Goal: Find specific page/section: Find specific page/section

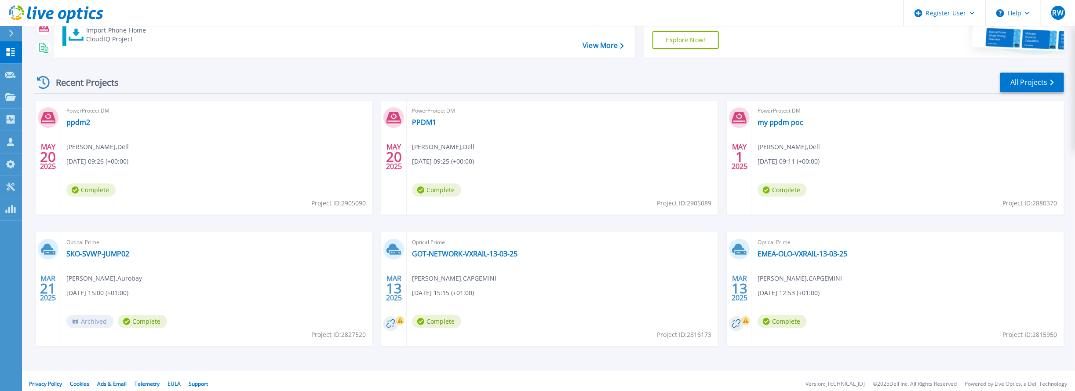
scroll to position [96, 0]
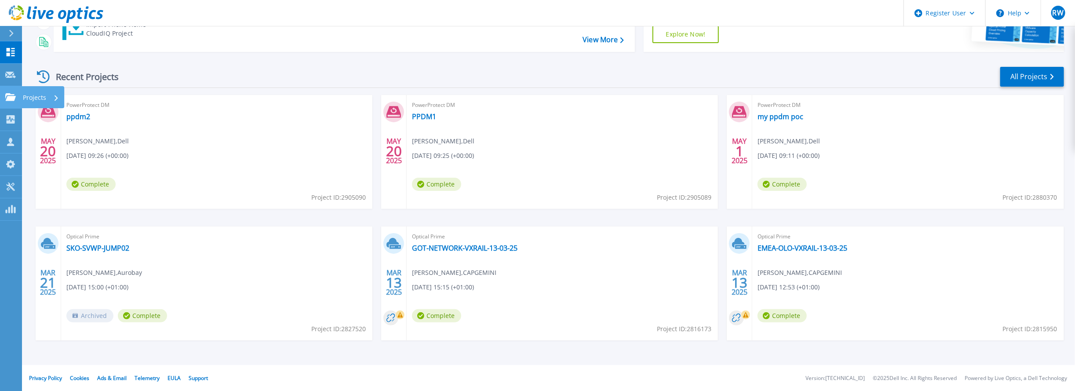
click at [22, 94] on div "Projects" at bounding box center [43, 97] width 43 height 22
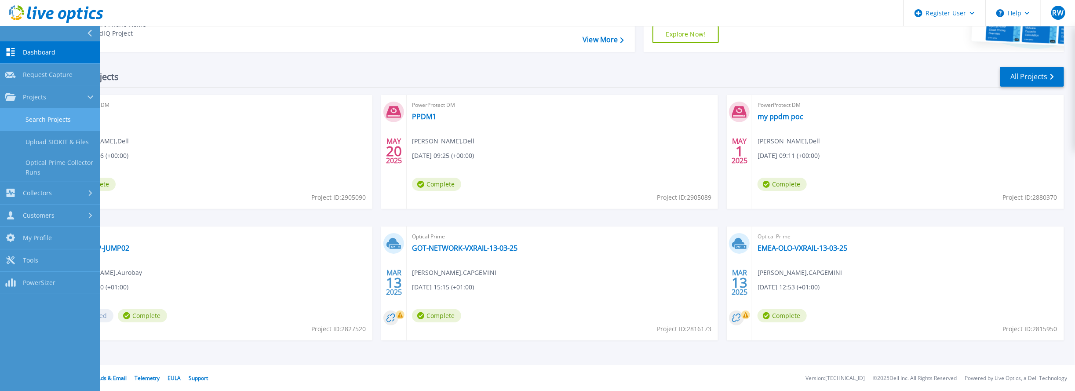
click at [44, 118] on link "Search Projects" at bounding box center [50, 120] width 100 height 22
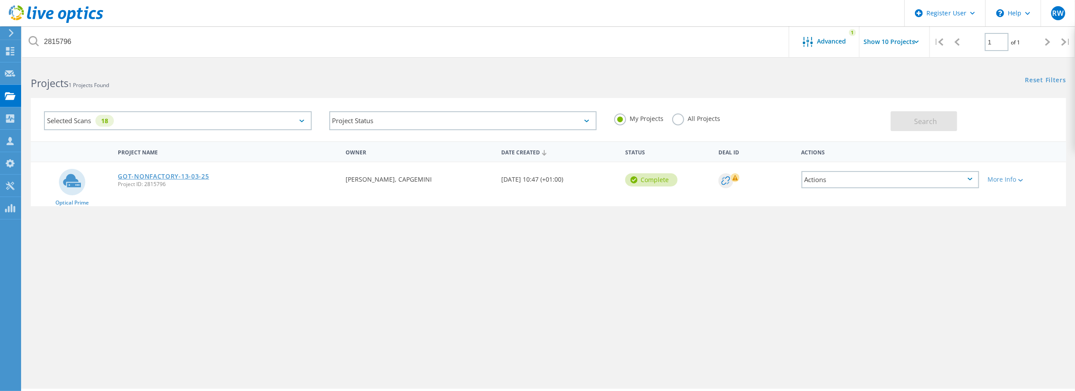
click at [176, 174] on link "GOT-NONFACTORY-13-03-25" at bounding box center [163, 176] width 91 height 6
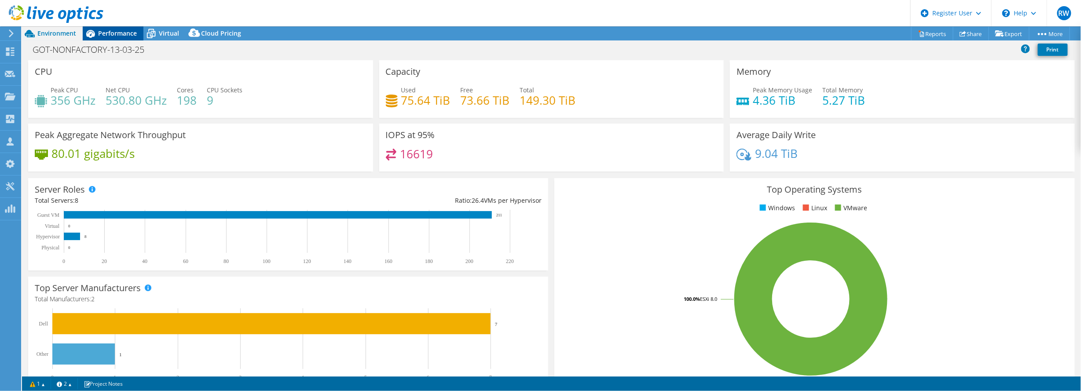
click at [123, 39] on div "Performance" at bounding box center [113, 33] width 61 height 14
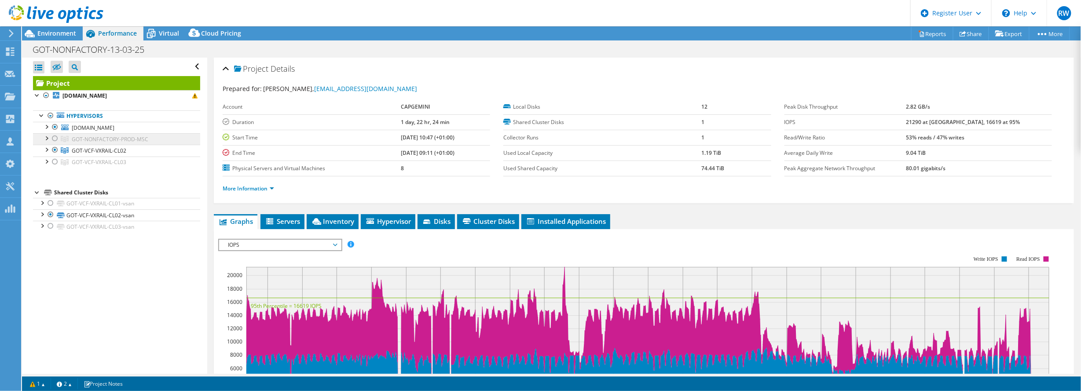
click at [117, 138] on span "GOT-NONFACTORY-PROD-MSC" at bounding box center [110, 138] width 77 height 7
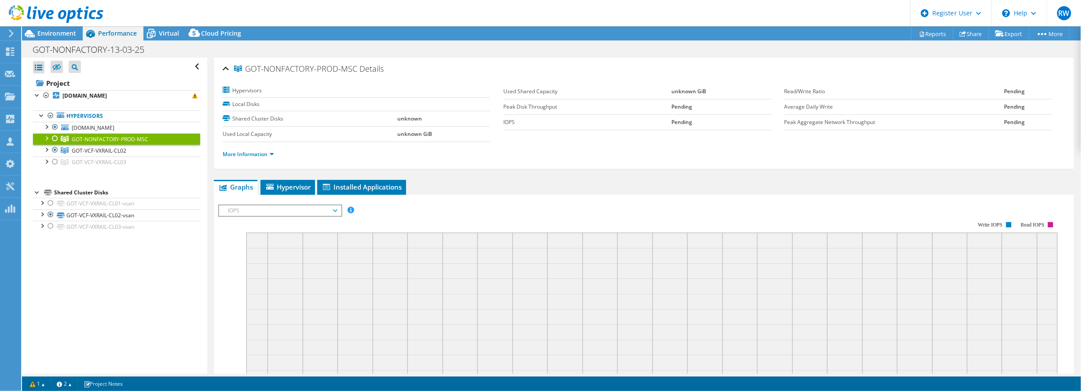
click at [50, 136] on div at bounding box center [46, 137] width 9 height 9
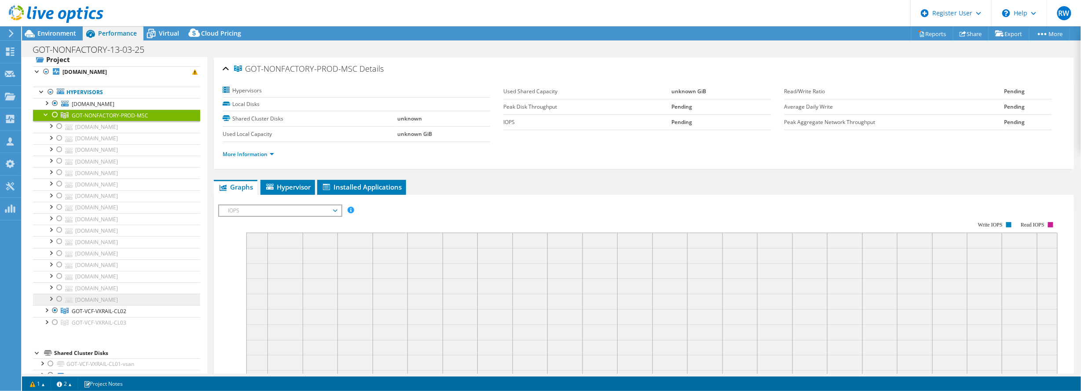
scroll to position [35, 0]
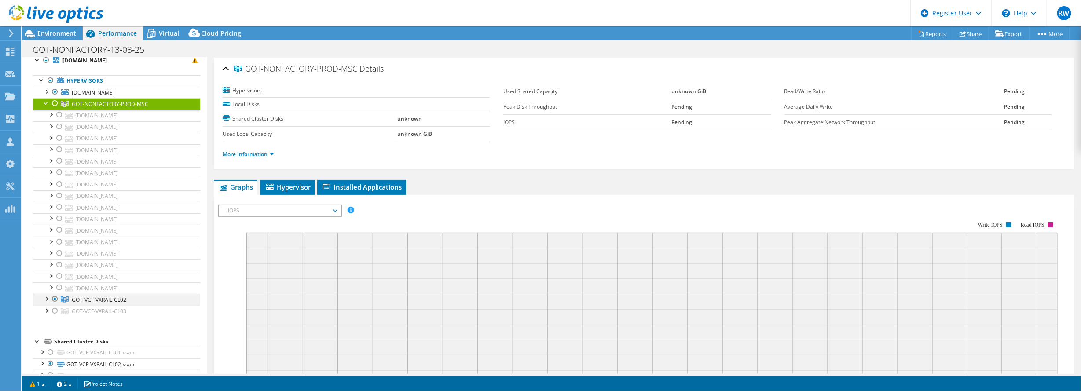
click at [48, 294] on div at bounding box center [46, 298] width 9 height 9
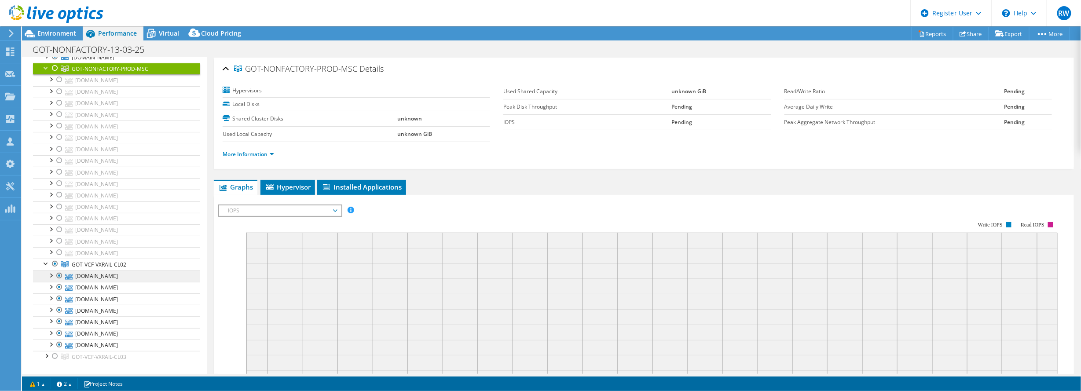
scroll to position [0, 0]
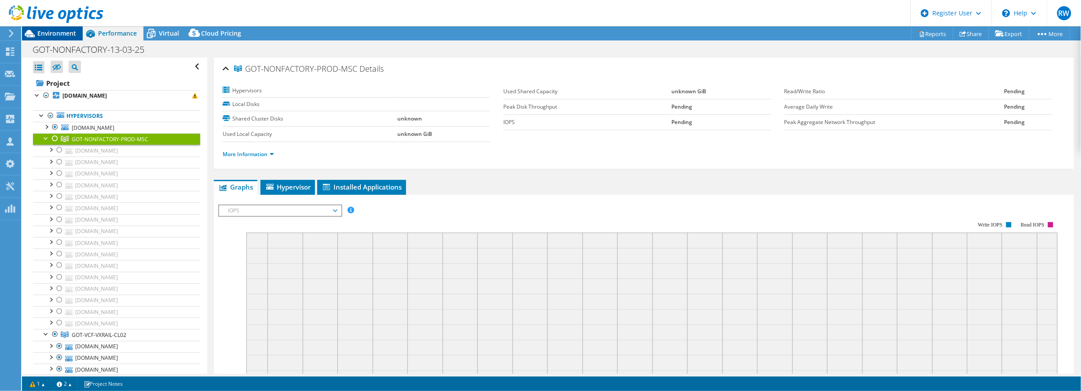
click at [50, 36] on span "Environment" at bounding box center [56, 33] width 39 height 8
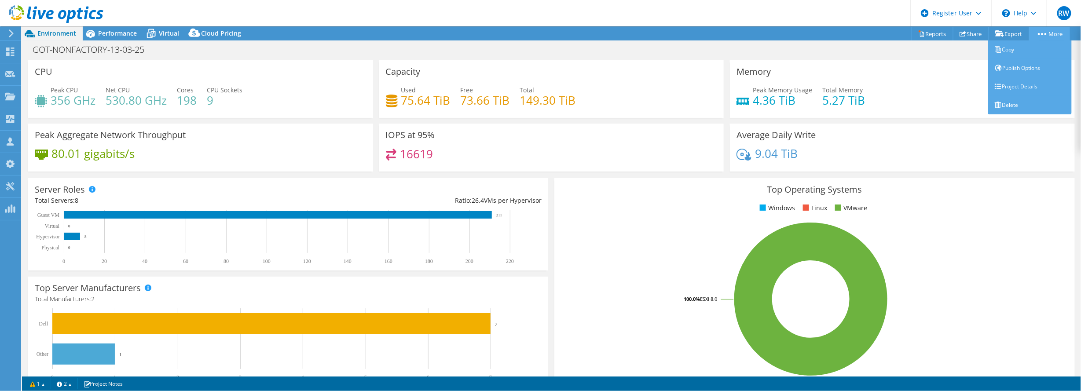
click at [1038, 36] on link "More" at bounding box center [1049, 34] width 41 height 14
click at [1014, 90] on link "Project Details" at bounding box center [1030, 86] width 84 height 18
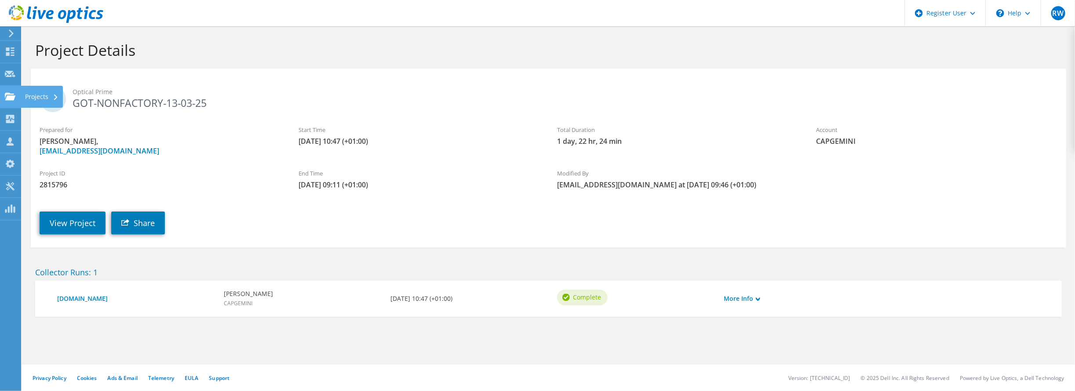
click at [39, 101] on div "Projects" at bounding box center [42, 97] width 42 height 22
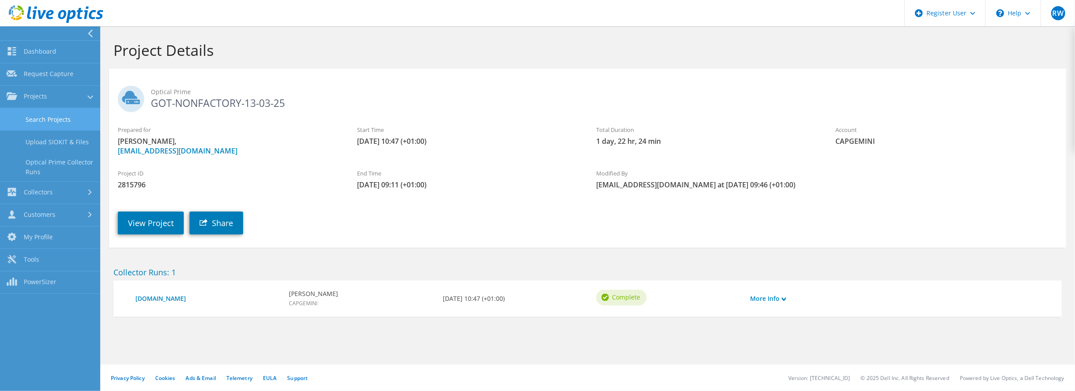
click at [45, 124] on link "Search Projects" at bounding box center [50, 119] width 100 height 22
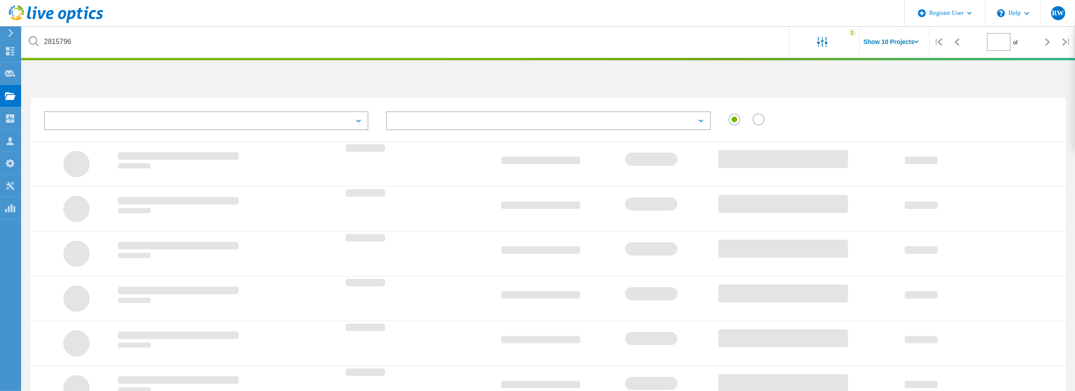
type input "1"
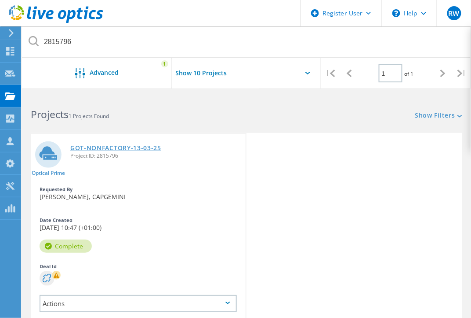
click at [105, 145] on link "GOT-NONFACTORY-13-03-25" at bounding box center [115, 148] width 91 height 6
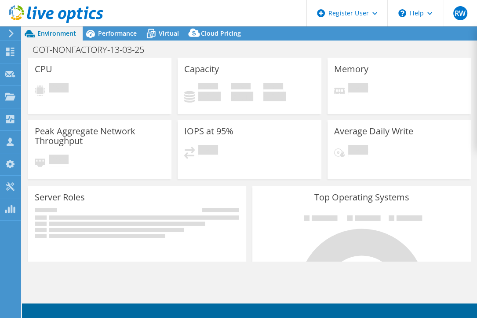
select select "USD"
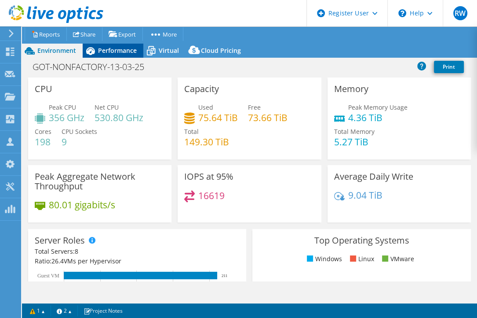
click at [117, 53] on span "Performance" at bounding box center [117, 50] width 39 height 8
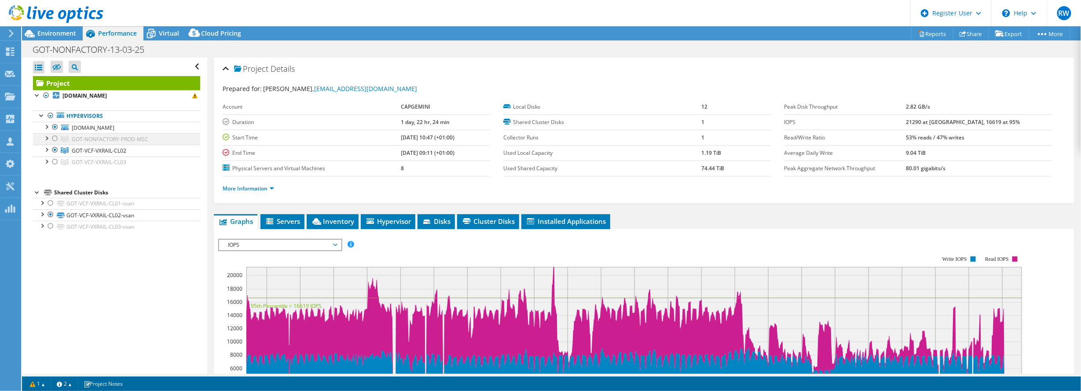
click at [48, 141] on div at bounding box center [46, 137] width 9 height 9
